Goal: Transaction & Acquisition: Purchase product/service

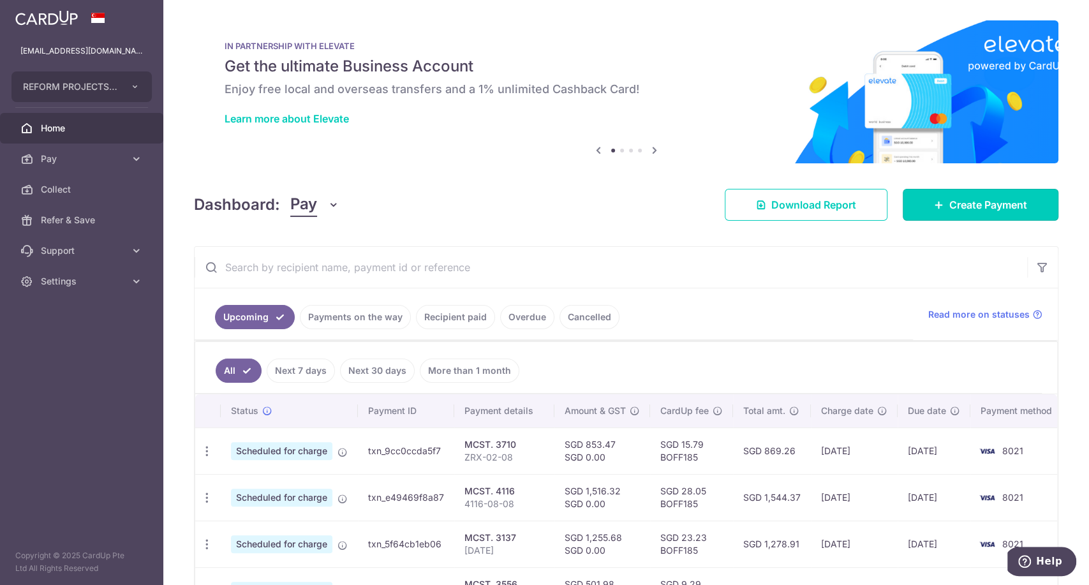
click at [965, 201] on span "Create Payment" at bounding box center [988, 204] width 78 height 15
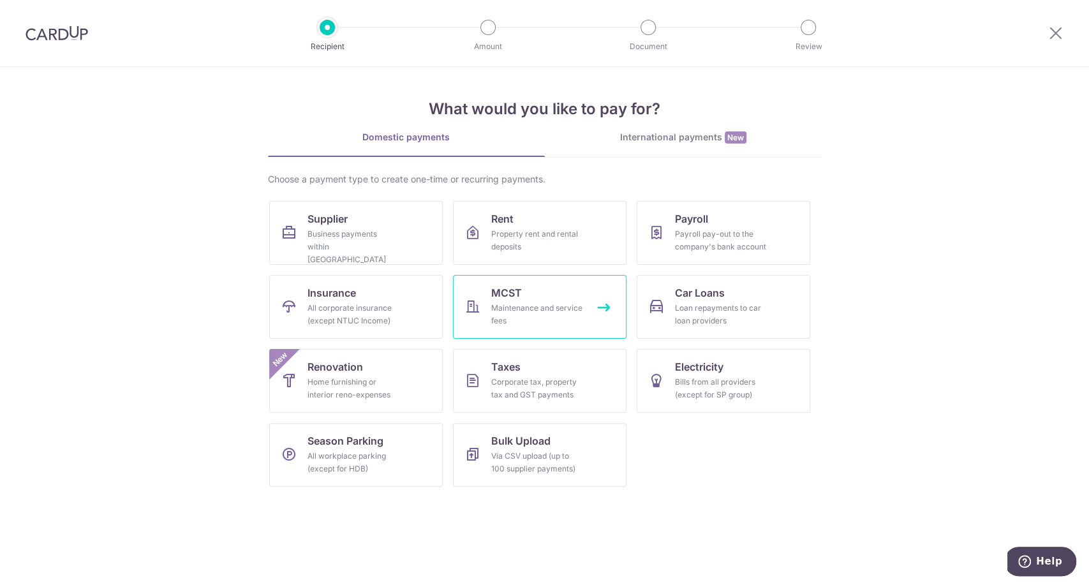
click at [542, 317] on div "Maintenance and service fees" at bounding box center [537, 315] width 92 height 26
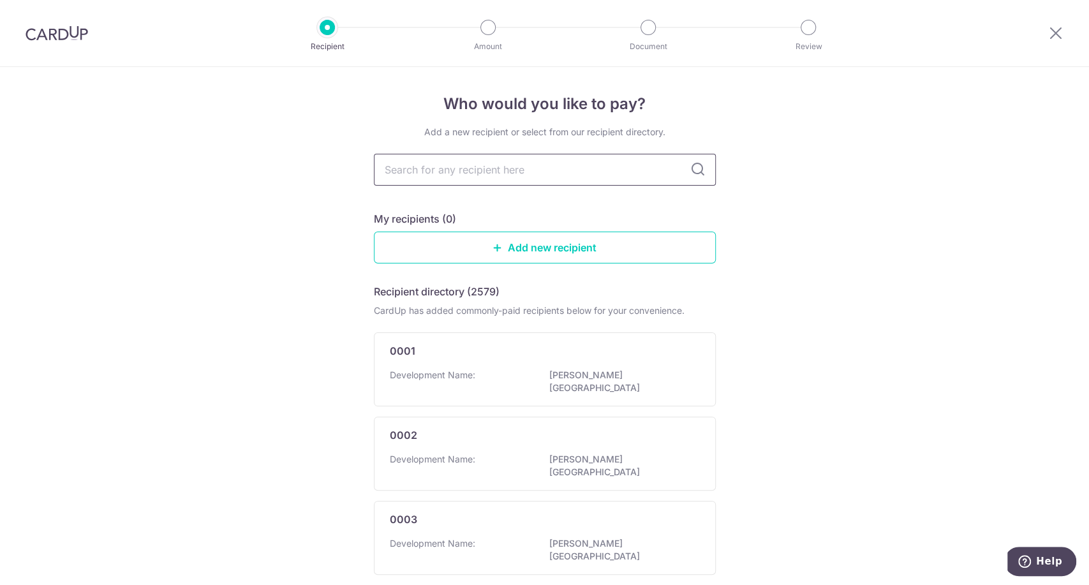
click at [495, 173] on input "text" at bounding box center [545, 170] width 342 height 32
type input "3993"
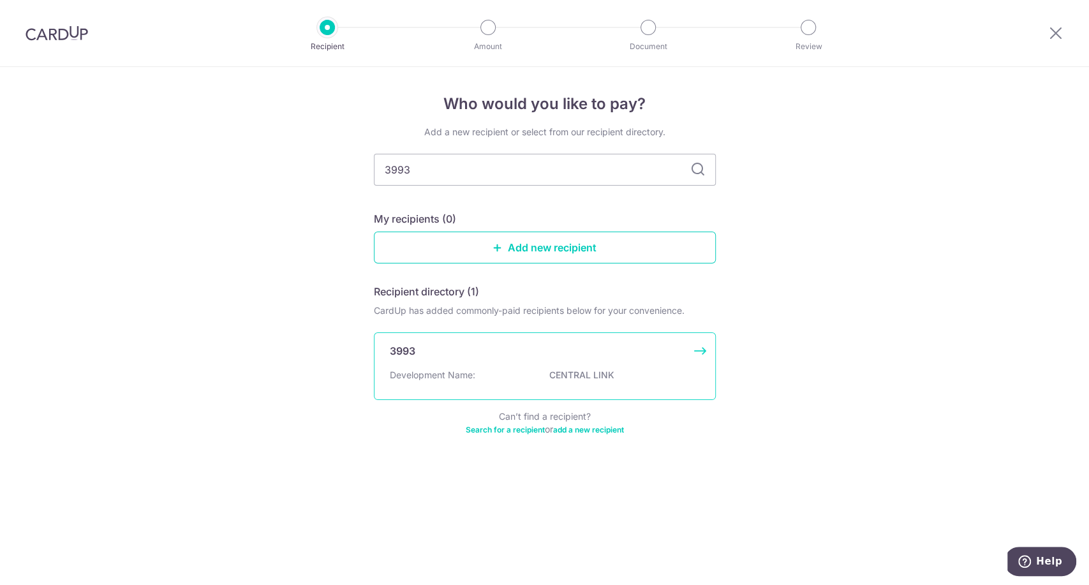
click at [518, 371] on div "Development Name: CENTRAL LINK" at bounding box center [545, 379] width 310 height 20
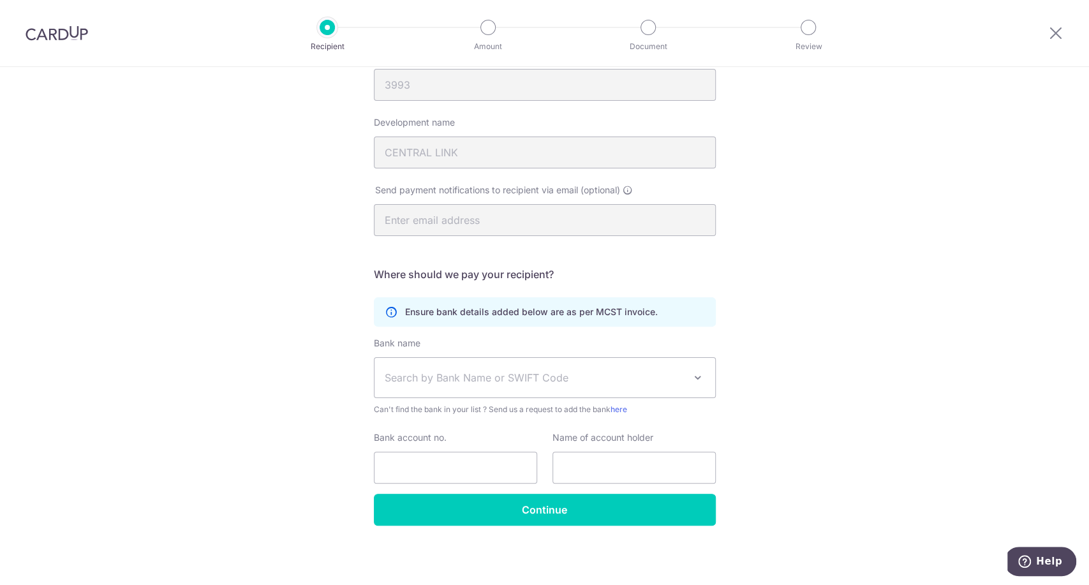
scroll to position [156, 0]
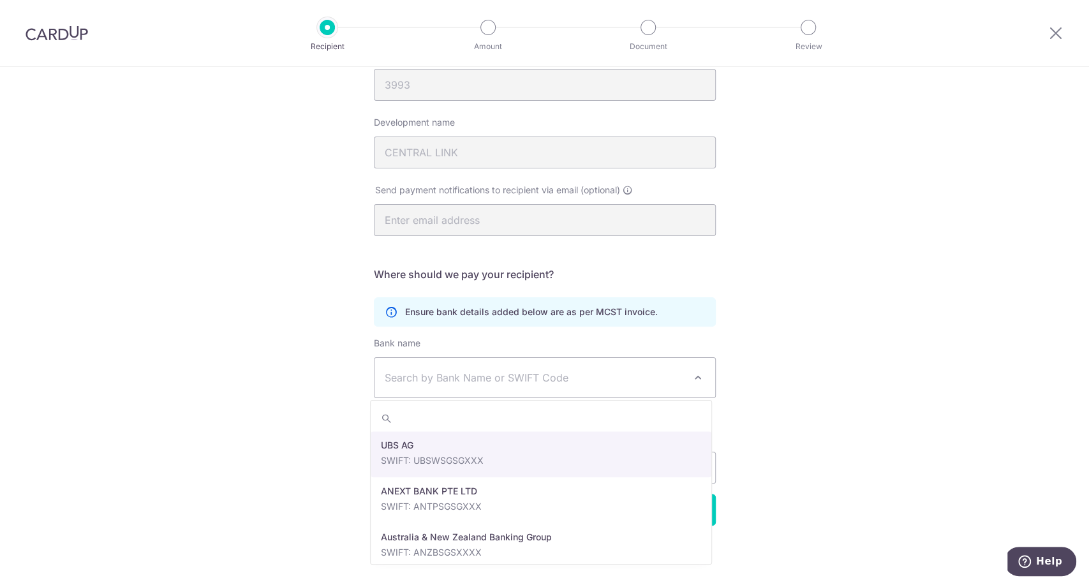
click at [549, 374] on span "Search by Bank Name or SWIFT Code" at bounding box center [535, 377] width 300 height 15
type input "db"
select select "6"
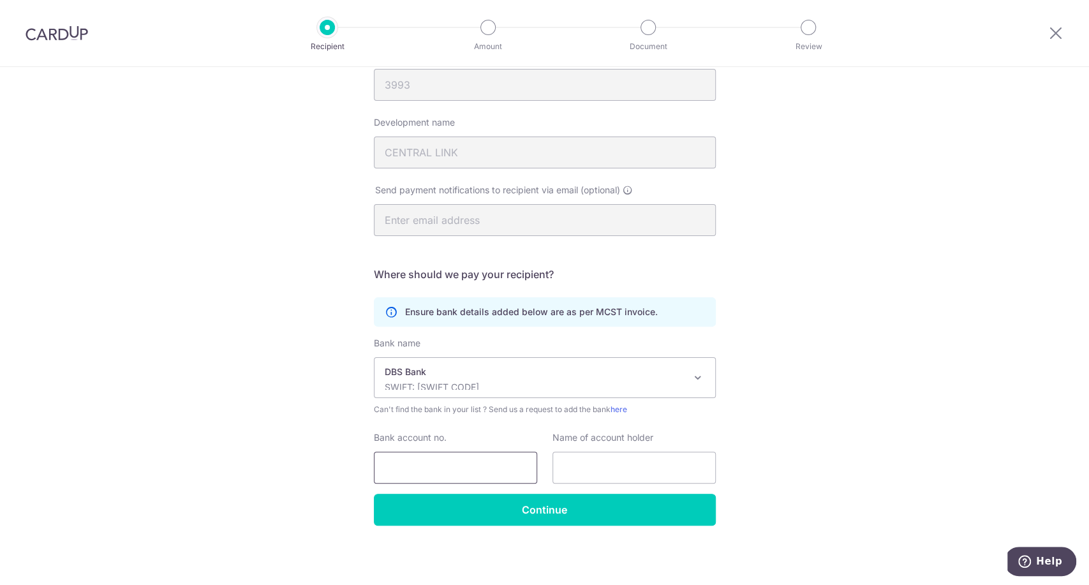
click at [475, 468] on input "Bank account no." at bounding box center [455, 468] width 163 height 32
type input "0039254857"
click at [619, 471] on input "text" at bounding box center [633, 468] width 163 height 32
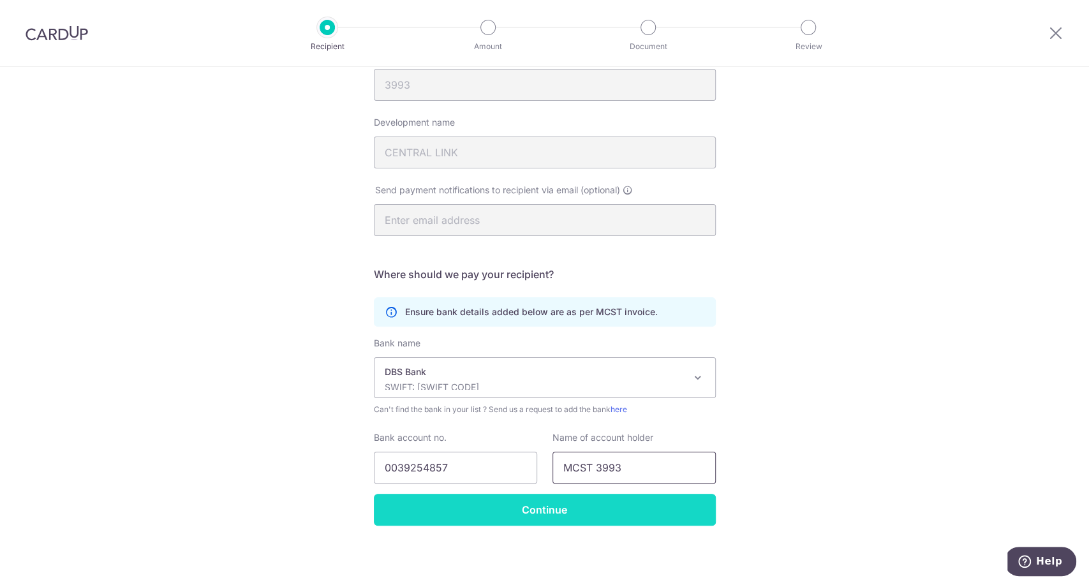
type input "MCST 3993"
click at [541, 504] on input "Continue" at bounding box center [545, 510] width 342 height 32
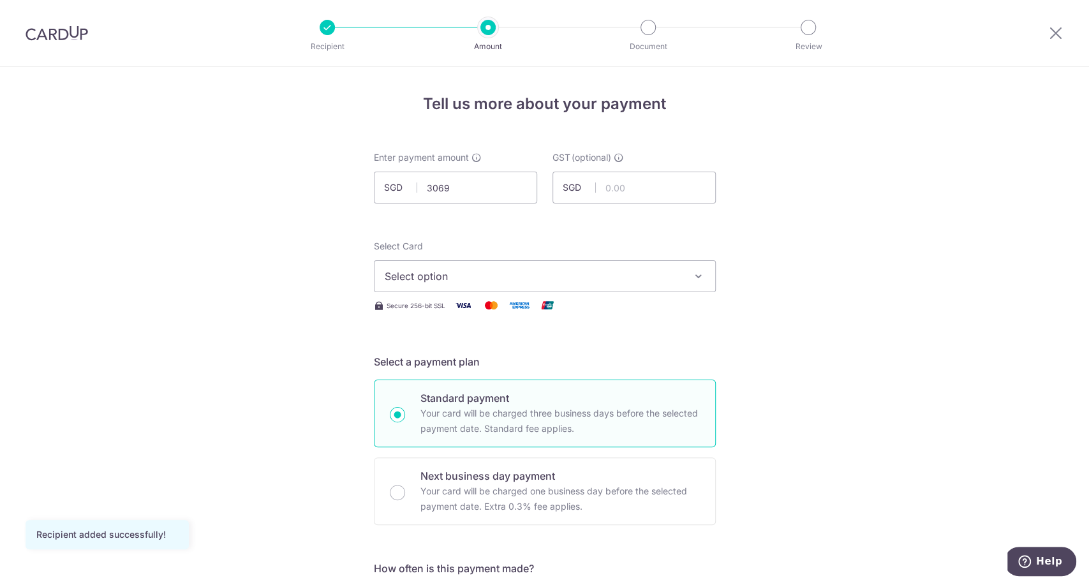
type input "3,069.00"
click at [617, 285] on button "Select option" at bounding box center [545, 276] width 342 height 32
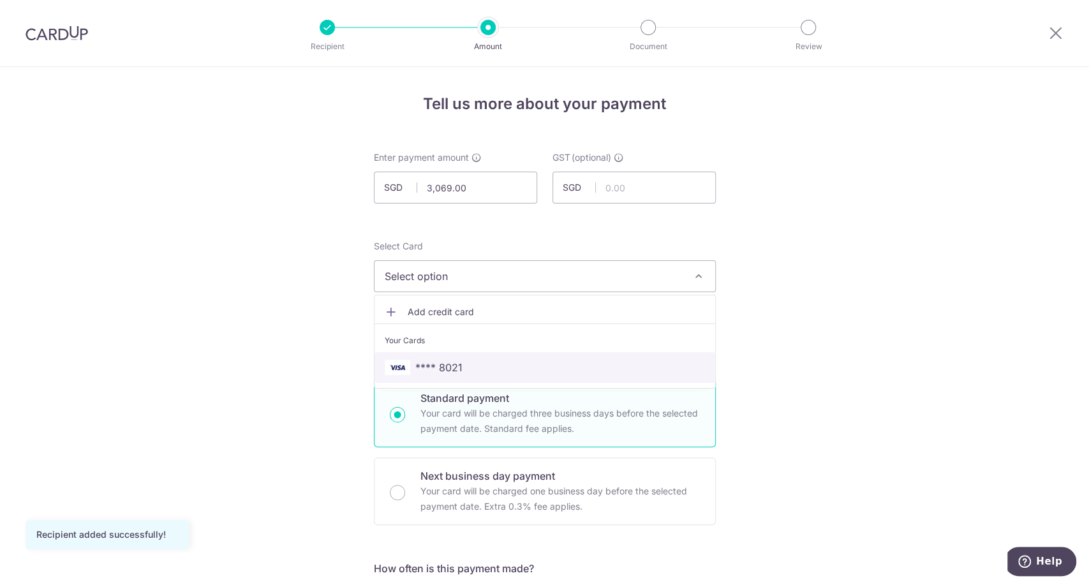
click at [597, 369] on span "**** 8021" at bounding box center [545, 367] width 320 height 15
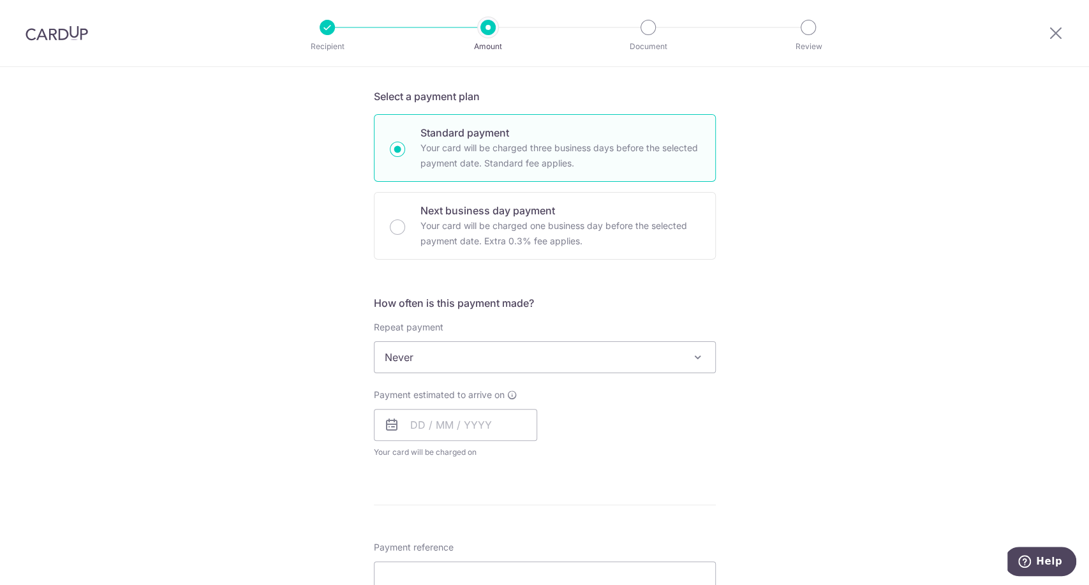
scroll to position [266, 0]
click at [456, 415] on input "text" at bounding box center [455, 424] width 163 height 32
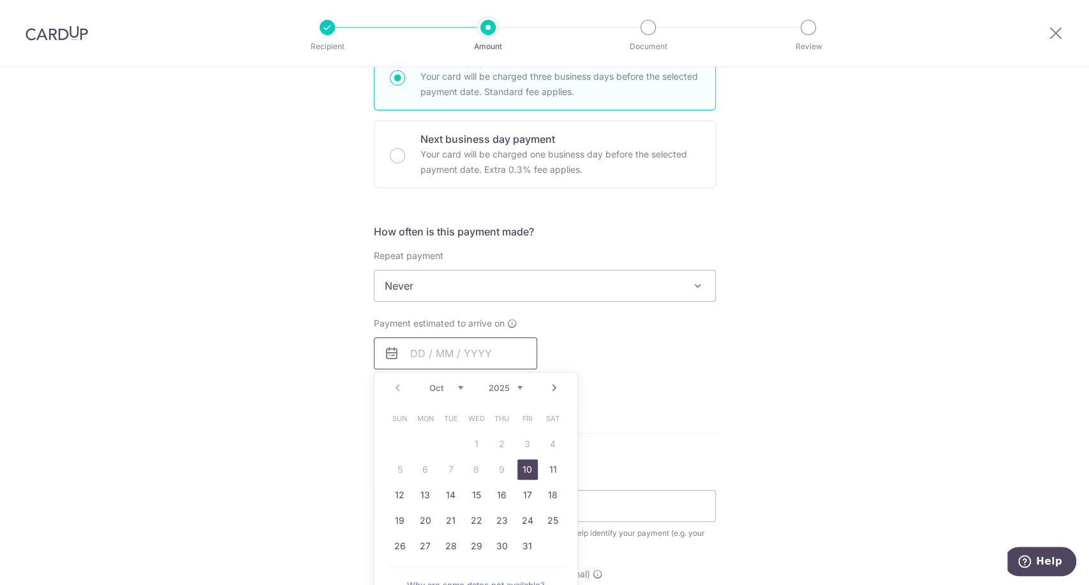
scroll to position [343, 0]
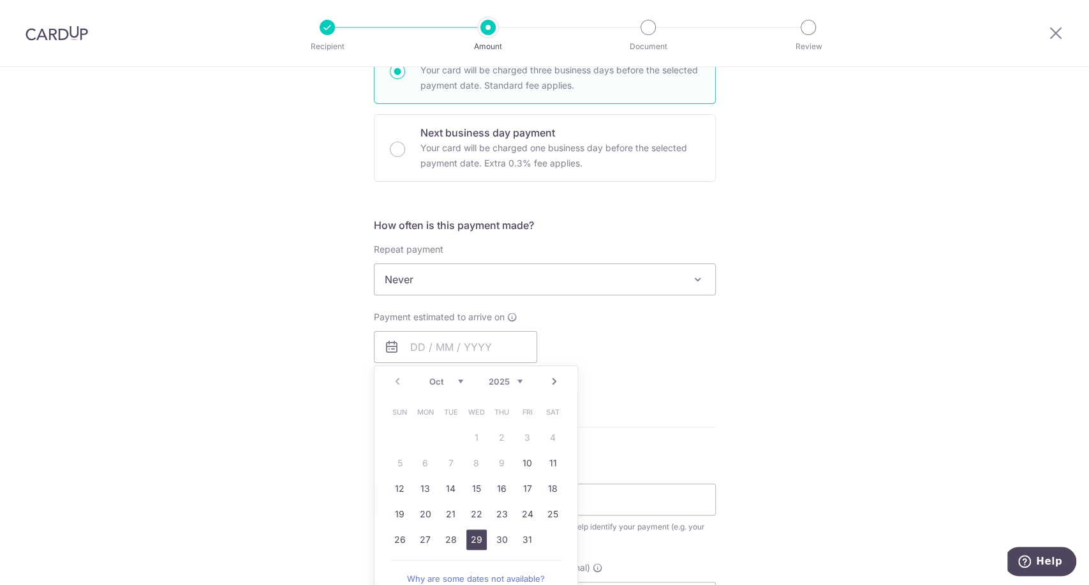
click at [472, 538] on link "29" at bounding box center [476, 539] width 20 height 20
type input "29/10/2025"
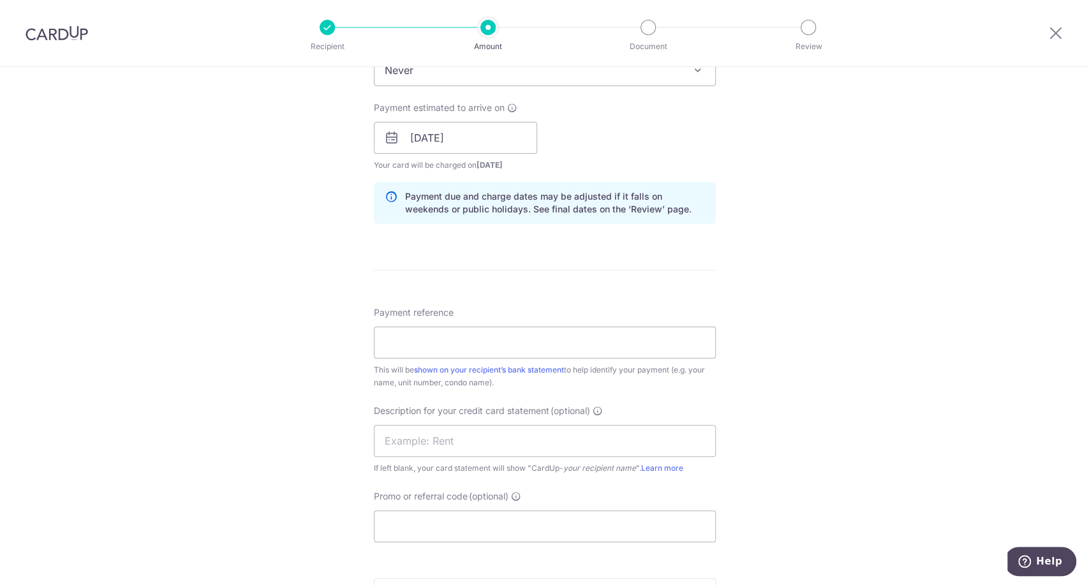
scroll to position [555, 0]
click at [546, 345] on input "Payment reference" at bounding box center [545, 340] width 342 height 32
paste input "30000603 REFORM ASSETS"
type input "30000603 REFORM ASSETS"
click at [495, 429] on input "text" at bounding box center [545, 438] width 342 height 32
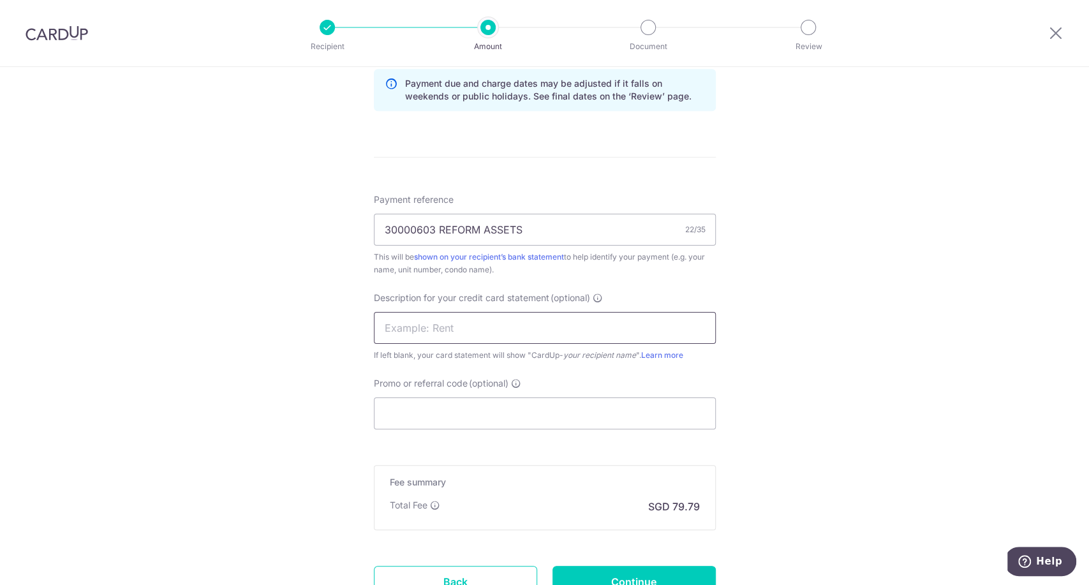
scroll to position [669, 0]
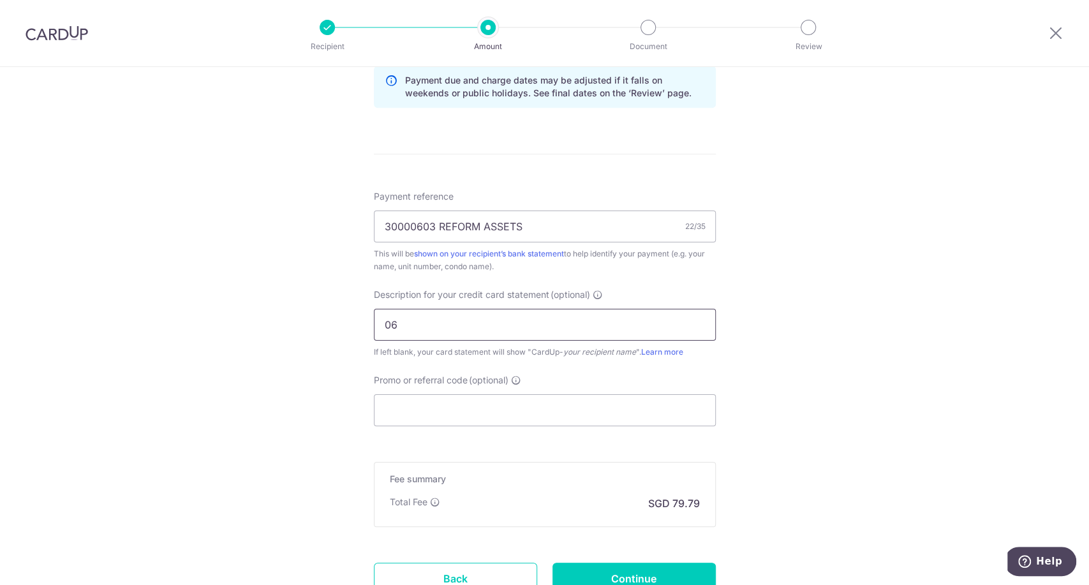
type input "0"
type input "CENLINK0603"
click at [476, 410] on input "Promo or referral code (optional)" at bounding box center [545, 410] width 342 height 32
paste input "BOFF185"
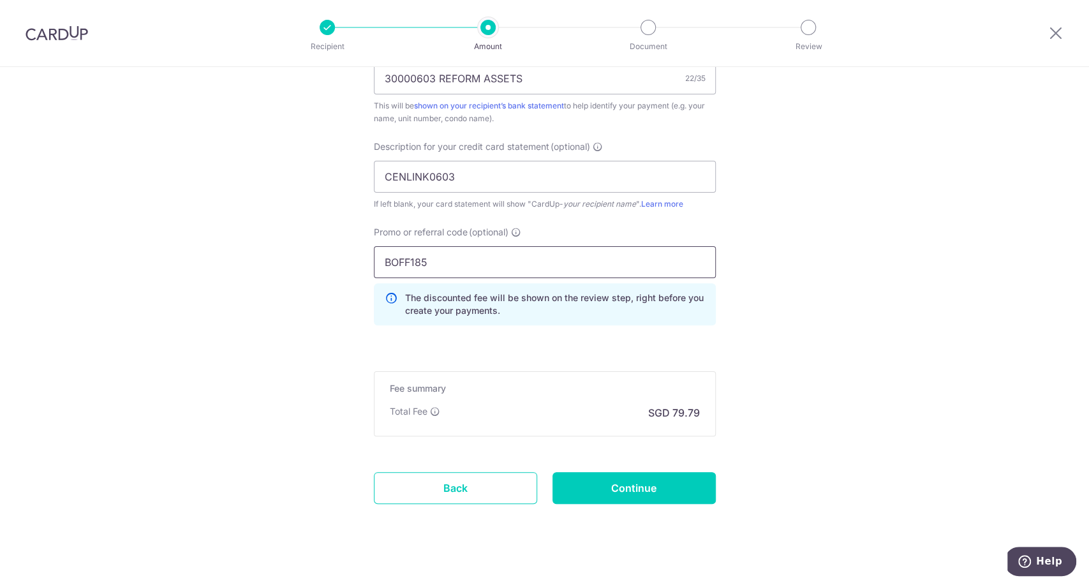
scroll to position [830, 0]
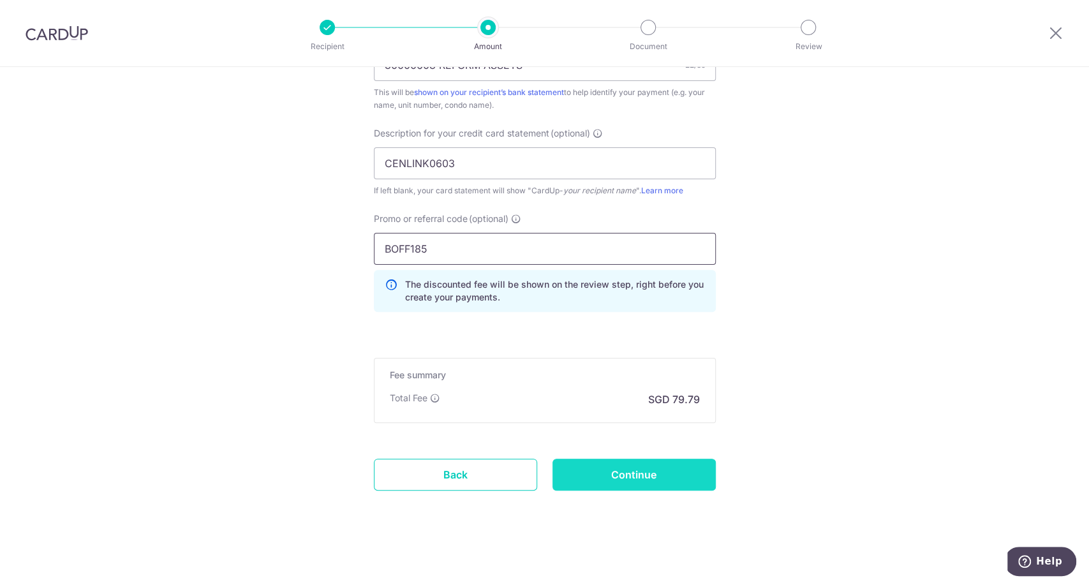
type input "BOFF185"
click at [632, 471] on input "Continue" at bounding box center [633, 475] width 163 height 32
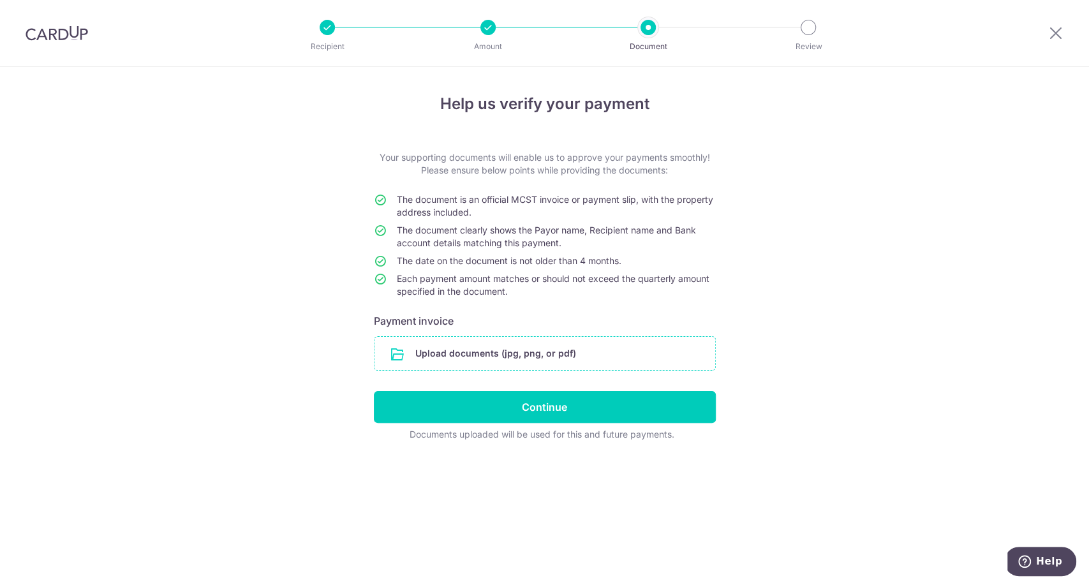
click at [561, 350] on input "file" at bounding box center [544, 353] width 341 height 33
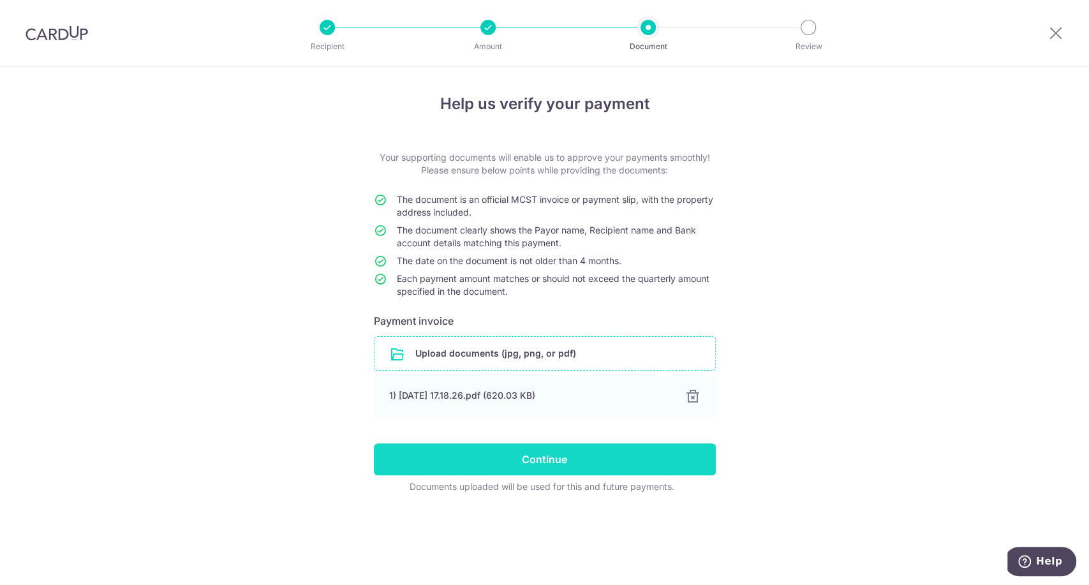
click at [513, 468] on input "Continue" at bounding box center [545, 459] width 342 height 32
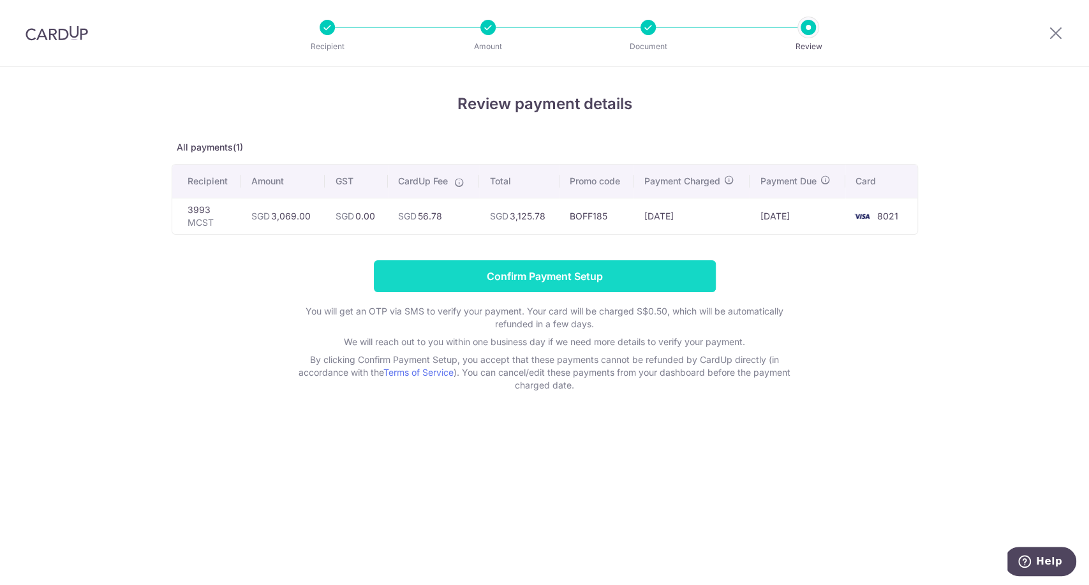
click at [596, 272] on input "Confirm Payment Setup" at bounding box center [545, 276] width 342 height 32
